Goal: Find specific page/section: Find specific page/section

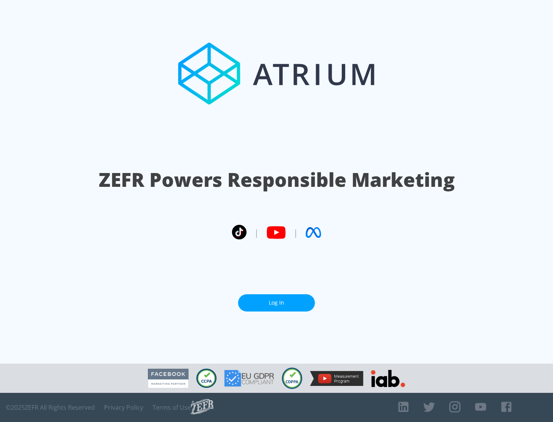
click at [276, 303] on link "Log In" at bounding box center [276, 302] width 77 height 17
